Goal: Navigation & Orientation: Find specific page/section

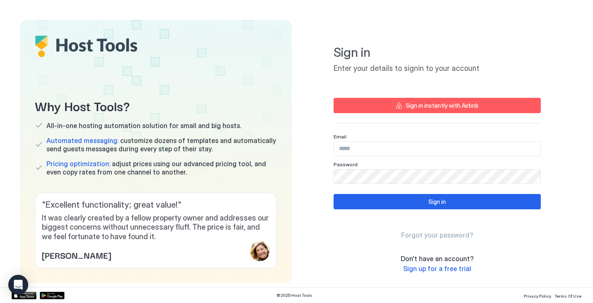
click at [397, 155] on input "Input Field" at bounding box center [437, 149] width 206 height 14
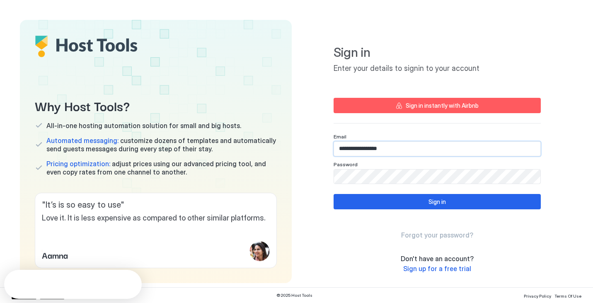
type input "**********"
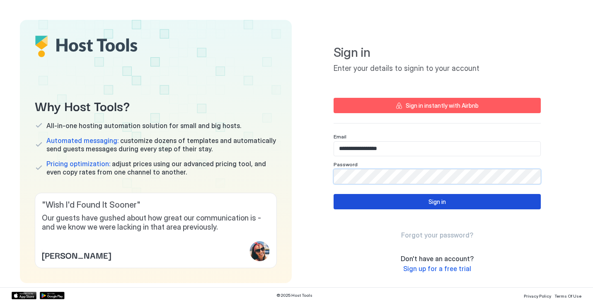
click at [433, 200] on div "Sign in" at bounding box center [437, 201] width 17 height 9
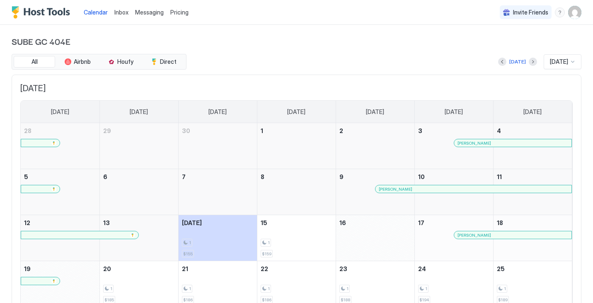
click at [577, 12] on img "User profile" at bounding box center [574, 12] width 13 height 13
click at [493, 47] on span "Settings" at bounding box center [500, 46] width 22 height 7
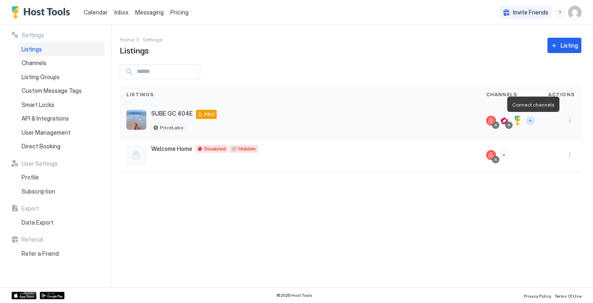
click at [531, 121] on button "Connect channels" at bounding box center [530, 120] width 9 height 9
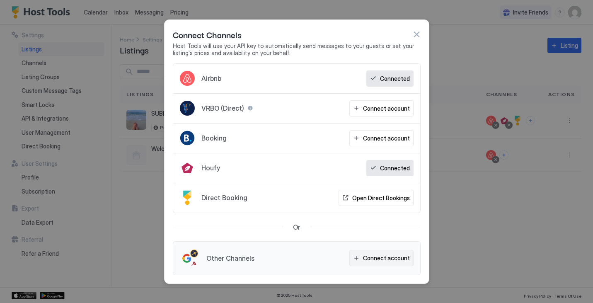
click at [378, 259] on div "Connect account" at bounding box center [386, 258] width 47 height 9
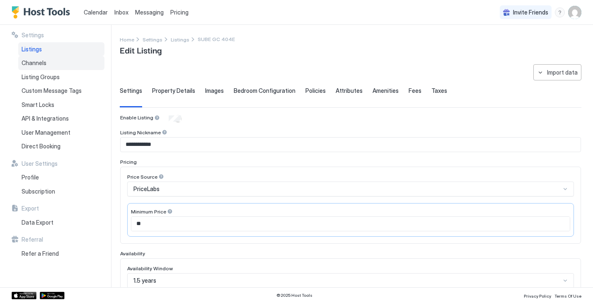
click at [32, 64] on span "Channels" at bounding box center [34, 62] width 25 height 7
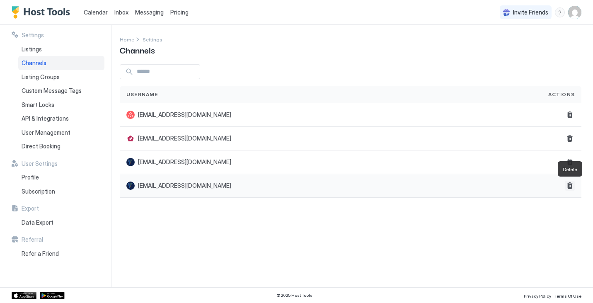
click at [569, 187] on button "Delete" at bounding box center [570, 186] width 10 height 10
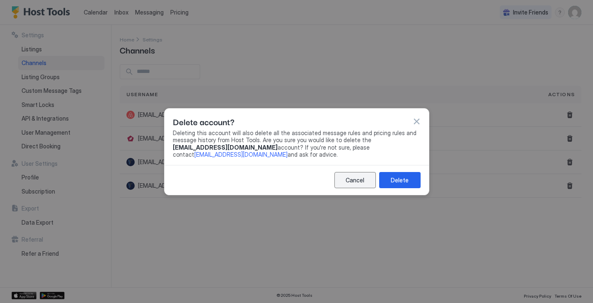
click at [359, 178] on div "Cancel" at bounding box center [355, 180] width 19 height 9
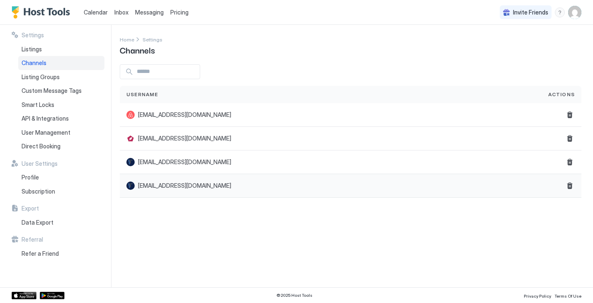
click at [182, 186] on span "[EMAIL_ADDRESS][DOMAIN_NAME]" at bounding box center [184, 185] width 93 height 7
click at [192, 158] on span "[EMAIL_ADDRESS][DOMAIN_NAME]" at bounding box center [184, 161] width 93 height 7
click at [51, 77] on span "Listing Groups" at bounding box center [41, 76] width 38 height 7
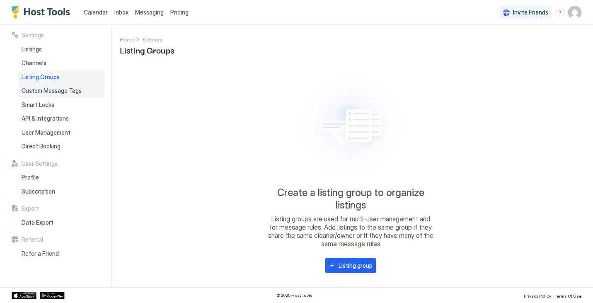
click at [53, 91] on span "Custom Message Tags" at bounding box center [52, 90] width 60 height 7
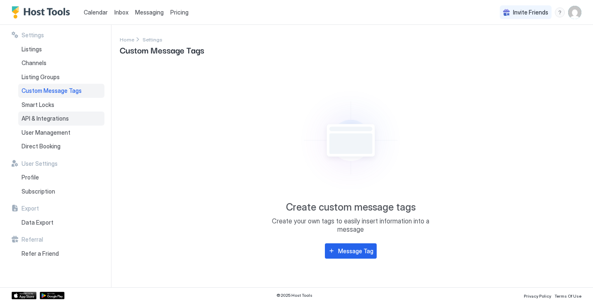
click at [51, 121] on span "API & Integrations" at bounding box center [45, 118] width 47 height 7
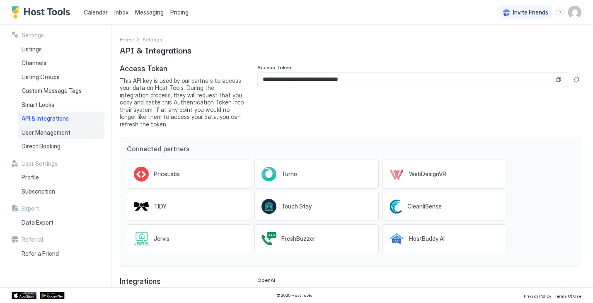
click at [48, 133] on span "User Management" at bounding box center [46, 132] width 49 height 7
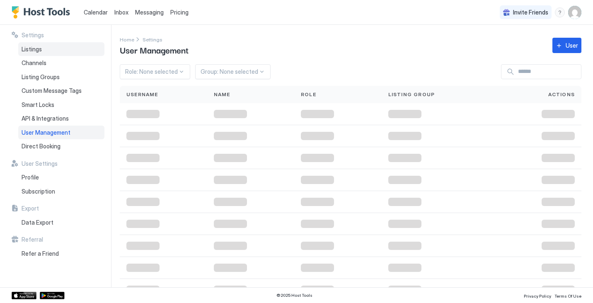
click at [37, 47] on span "Listings" at bounding box center [32, 49] width 20 height 7
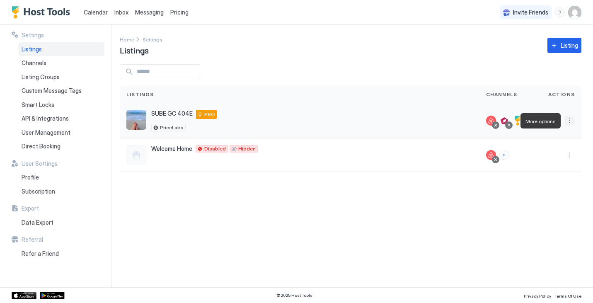
click at [570, 121] on button "More options" at bounding box center [570, 121] width 10 height 10
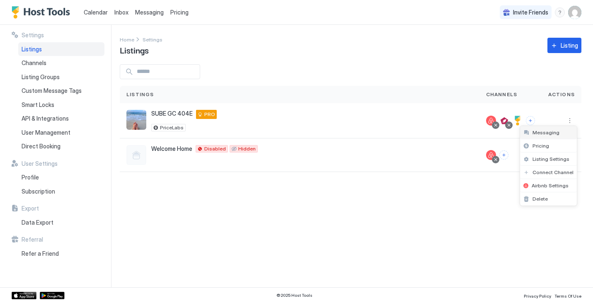
click at [550, 133] on span "Messaging" at bounding box center [546, 132] width 27 height 6
